Goal: Transaction & Acquisition: Subscribe to service/newsletter

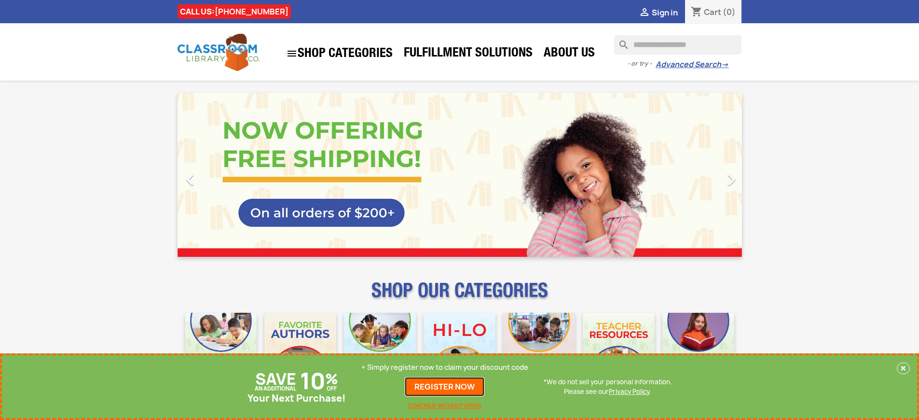
click at [445, 386] on link "REGISTER NOW" at bounding box center [445, 386] width 80 height 19
click at [445, 367] on p "+ Simply register now to claim your discount code" at bounding box center [444, 367] width 167 height 10
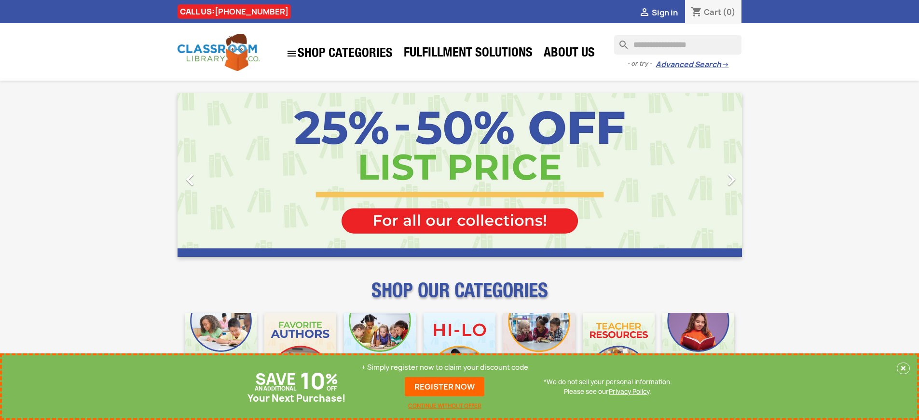
click at [445, 367] on p "+ Simply register now to claim your discount code" at bounding box center [444, 367] width 167 height 10
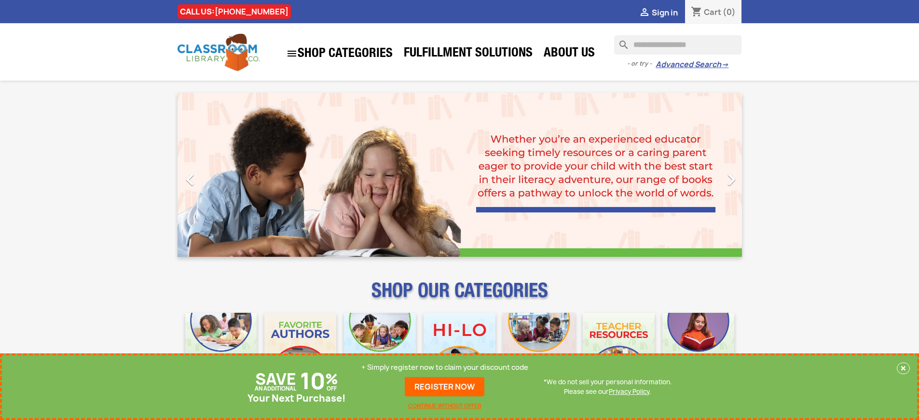
click at [445, 367] on p "+ Simply register now to claim your discount code" at bounding box center [444, 367] width 167 height 10
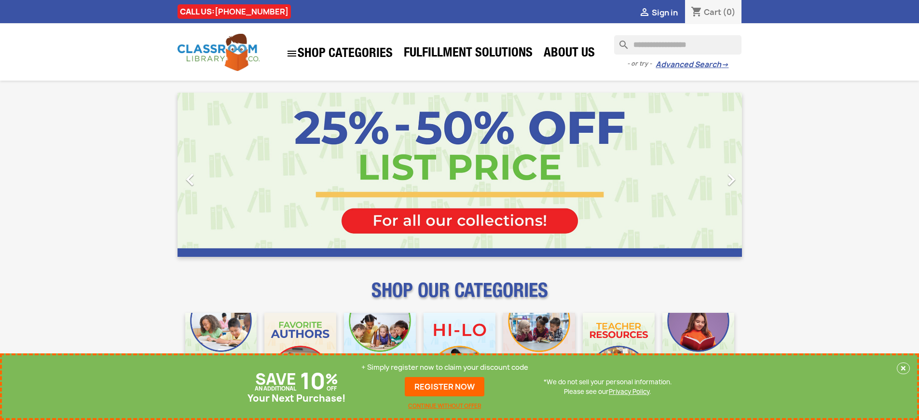
click at [445, 367] on p "+ Simply register now to claim your discount code" at bounding box center [444, 367] width 167 height 10
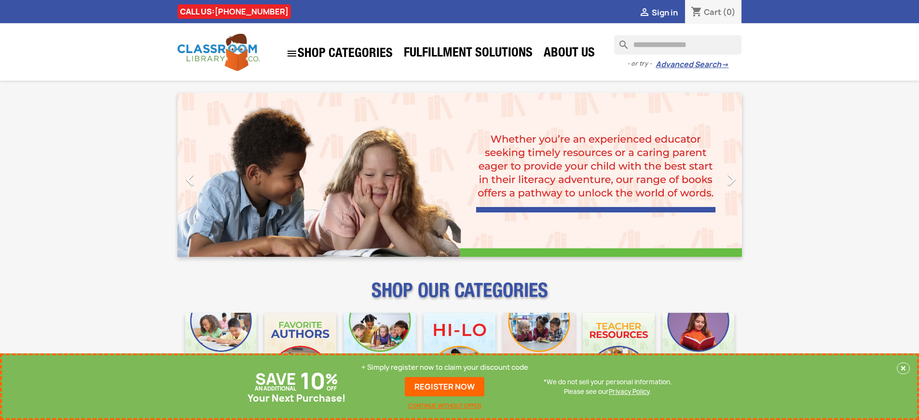
click at [445, 367] on p "+ Simply register now to claim your discount code" at bounding box center [444, 367] width 167 height 10
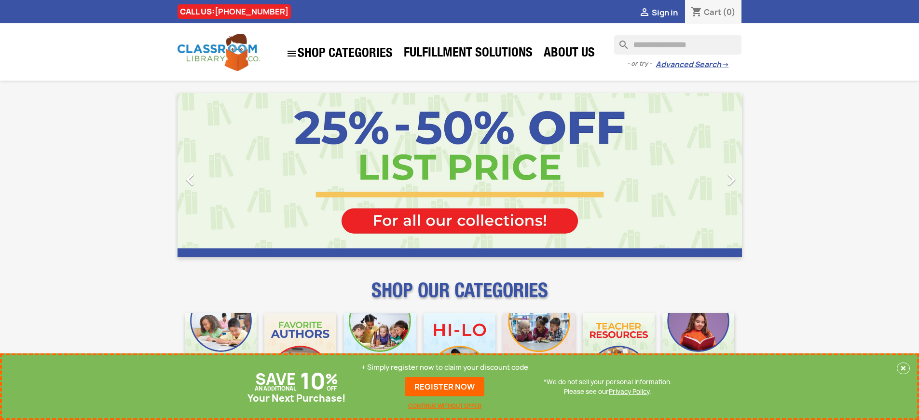
click at [445, 367] on p "+ Simply register now to claim your discount code" at bounding box center [444, 367] width 167 height 10
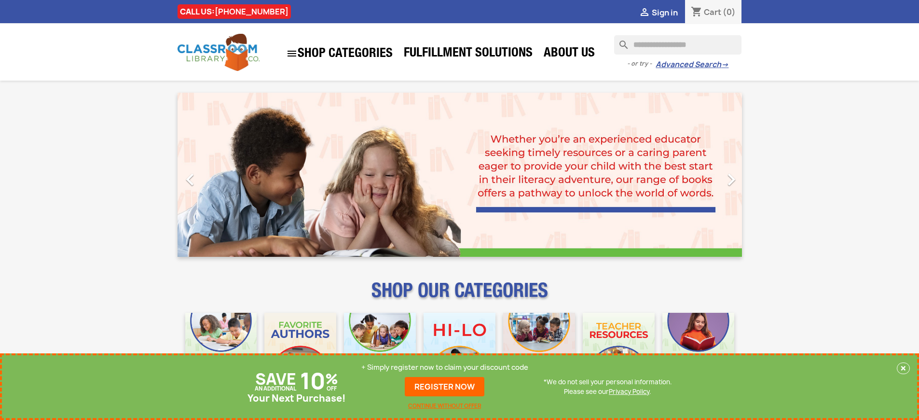
click at [445, 367] on p "+ Simply register now to claim your discount code" at bounding box center [444, 367] width 167 height 10
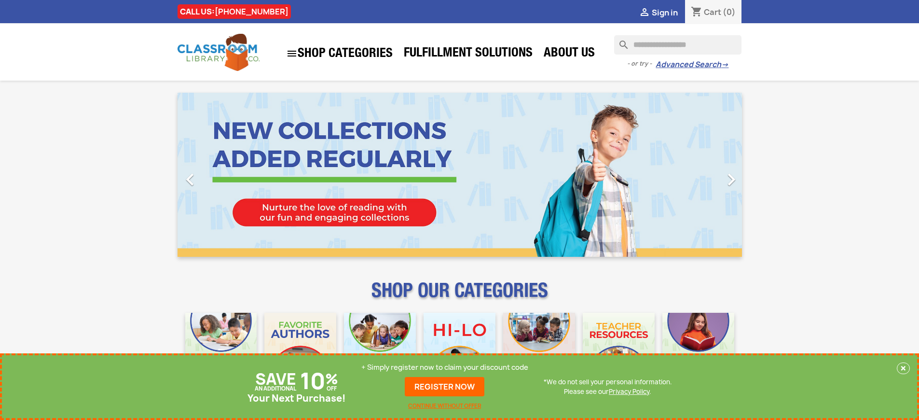
click at [445, 367] on p "+ Simply register now to claim your discount code" at bounding box center [444, 367] width 167 height 10
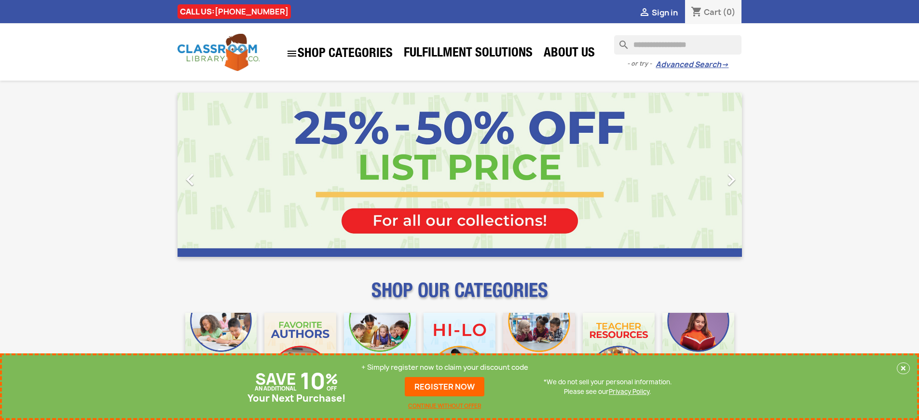
click at [445, 367] on p "+ Simply register now to claim your discount code" at bounding box center [444, 367] width 167 height 10
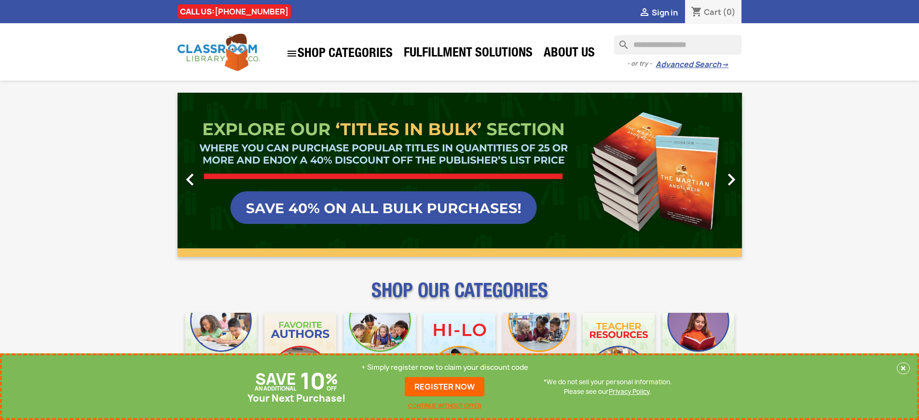
click at [445, 367] on p "+ Simply register now to claim your discount code" at bounding box center [444, 367] width 167 height 10
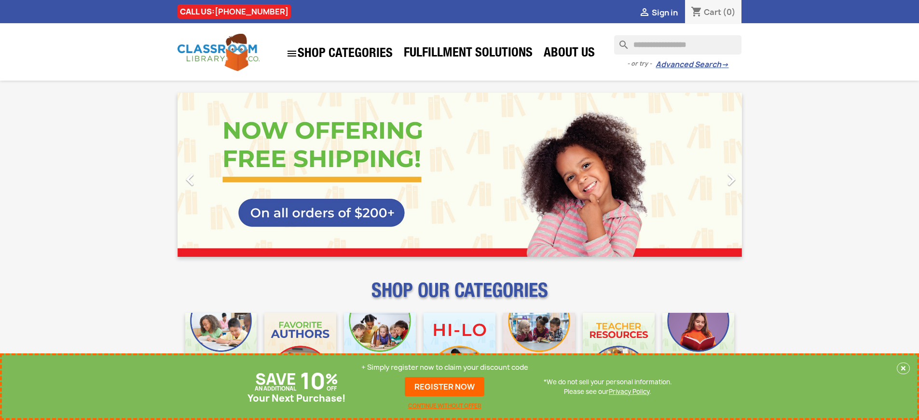
click at [445, 367] on p "+ Simply register now to claim your discount code" at bounding box center [444, 367] width 167 height 10
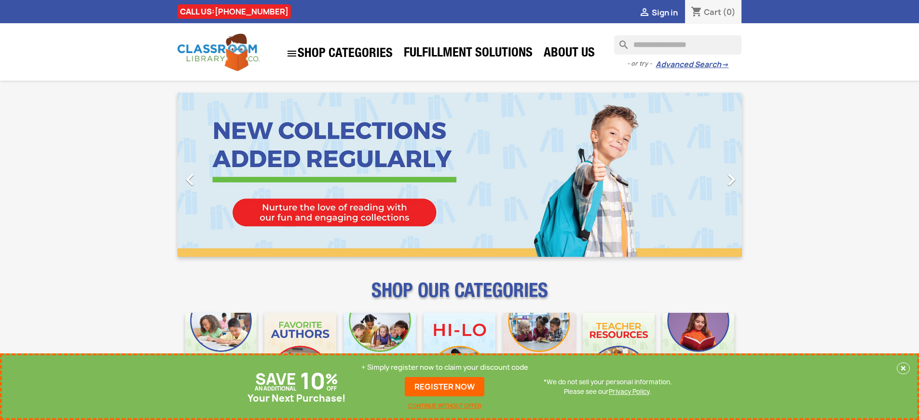
click at [445, 367] on p "+ Simply register now to claim your discount code" at bounding box center [444, 367] width 167 height 10
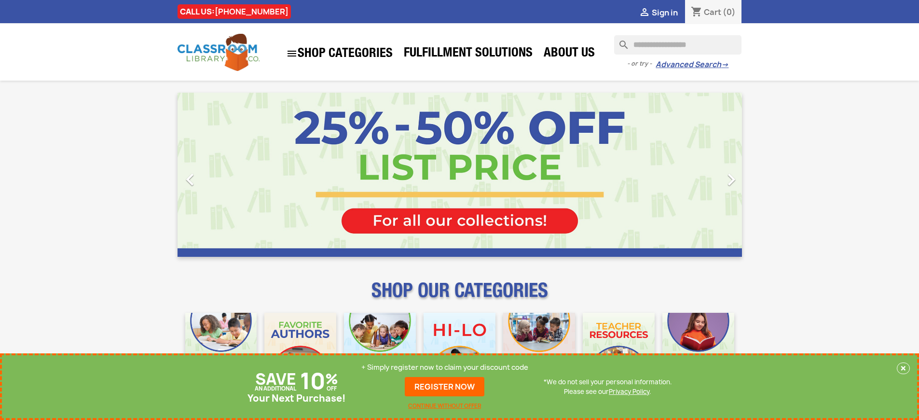
click at [445, 367] on p "+ Simply register now to claim your discount code" at bounding box center [444, 367] width 167 height 10
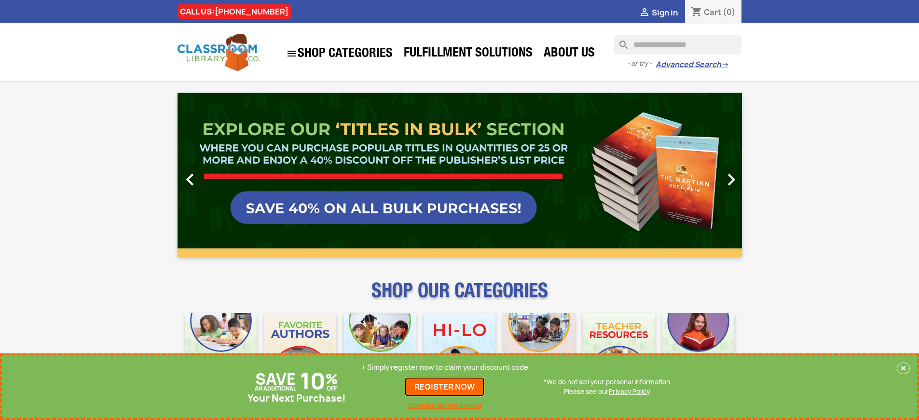
click at [445, 386] on link "REGISTER NOW" at bounding box center [445, 386] width 80 height 19
